Goal: Task Accomplishment & Management: Complete application form

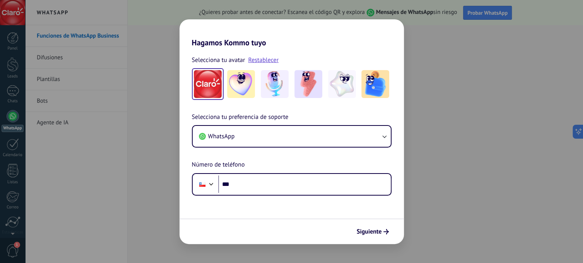
click at [423, 38] on div "Hagamos Kommo tuyo Selecciona tu avatar Restablecer Selecciona tu preferencia d…" at bounding box center [291, 131] width 583 height 263
click at [164, 12] on div "Hagamos Kommo tuyo Selecciona tu avatar Restablecer Selecciona tu preferencia d…" at bounding box center [291, 131] width 583 height 263
click at [394, 26] on h2 "Hagamos Kommo tuyo" at bounding box center [292, 33] width 224 height 28
click at [238, 77] on img at bounding box center [241, 84] width 28 height 28
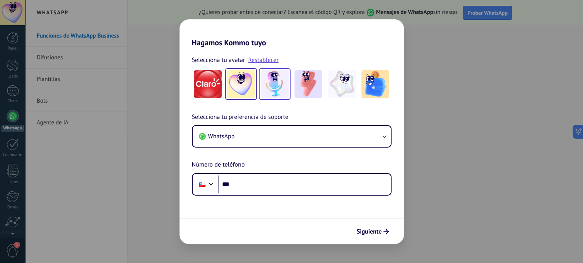
click at [276, 82] on img at bounding box center [275, 84] width 28 height 28
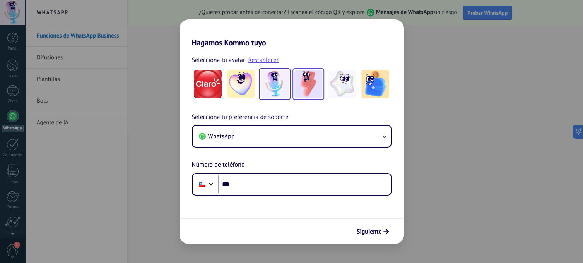
click at [311, 83] on img at bounding box center [308, 84] width 28 height 28
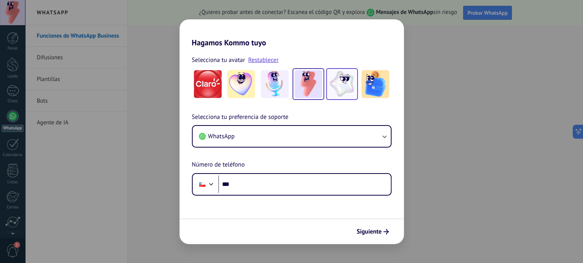
click at [340, 82] on img at bounding box center [342, 84] width 28 height 28
click at [388, 80] on img at bounding box center [375, 84] width 28 height 28
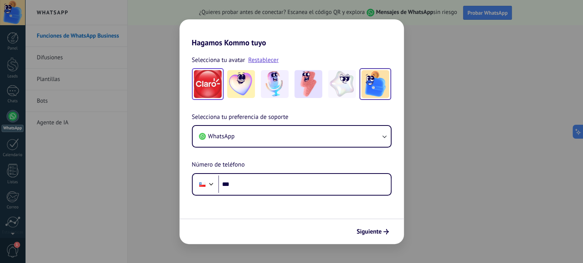
click at [213, 91] on img at bounding box center [208, 84] width 28 height 28
click at [140, 57] on div "Hagamos Kommo tuyo Selecciona tu avatar Restablecer Selecciona tu preferencia d…" at bounding box center [291, 131] width 583 height 263
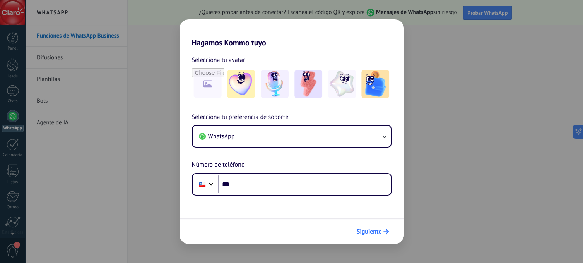
click at [366, 232] on span "Siguiente" at bounding box center [369, 231] width 25 height 5
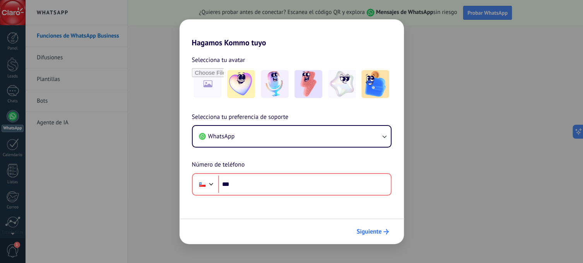
click at [366, 232] on span "Siguiente" at bounding box center [369, 231] width 25 height 5
drag, startPoint x: 225, startPoint y: 42, endPoint x: 249, endPoint y: 42, distance: 24.0
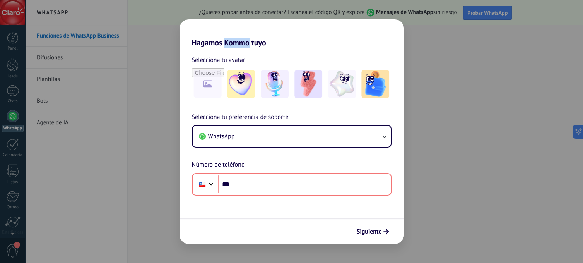
click at [249, 42] on h2 "Hagamos Kommo tuyo" at bounding box center [292, 33] width 224 height 28
copy h2 "Kommo"
